Goal: Task Accomplishment & Management: Manage account settings

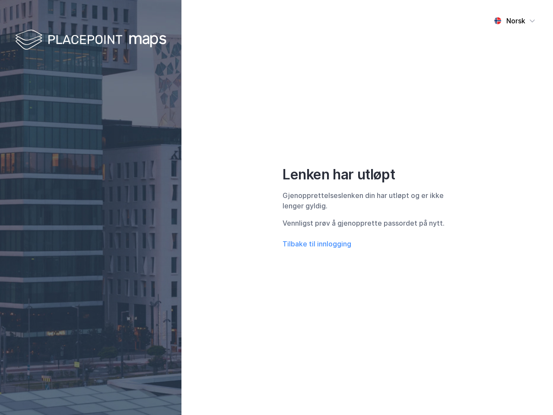
click at [276, 207] on div "Norsk Lenken har utløpt Gjenopprettelseslenken din har utløpt og er ikke lenger…" at bounding box center [366, 207] width 371 height 415
click at [91, 40] on img at bounding box center [90, 40] width 151 height 25
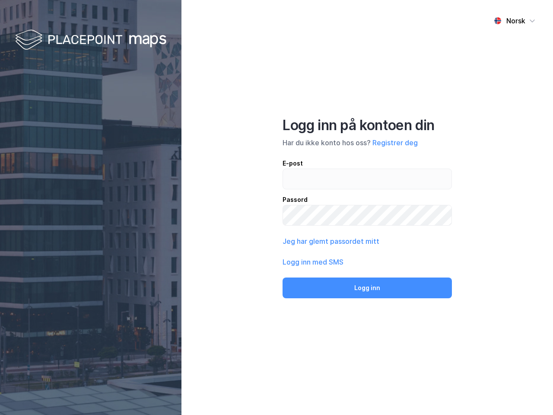
click at [514, 21] on div "Norsk" at bounding box center [515, 21] width 19 height 10
click at [317, 244] on button "Jeg har glemt passordet mitt" at bounding box center [330, 241] width 97 height 10
